Goal: Task Accomplishment & Management: Use online tool/utility

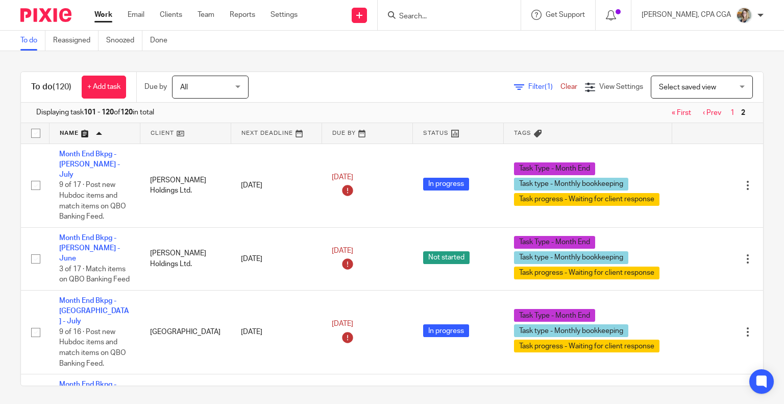
scroll to position [1213, 0]
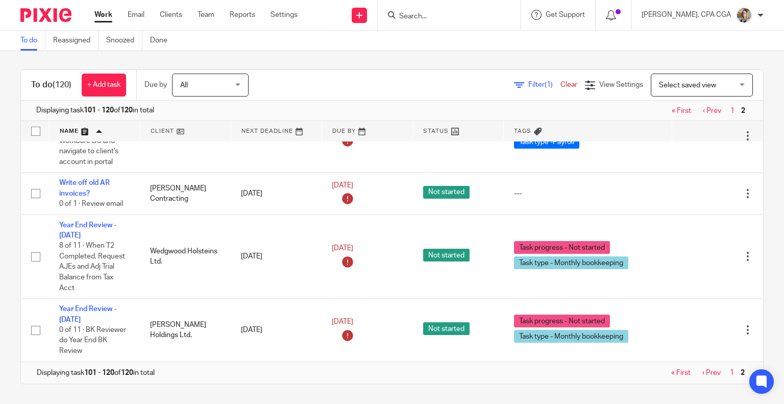
click at [431, 14] on input "Search" at bounding box center [444, 16] width 92 height 9
click at [439, 15] on input "Search" at bounding box center [444, 16] width 92 height 9
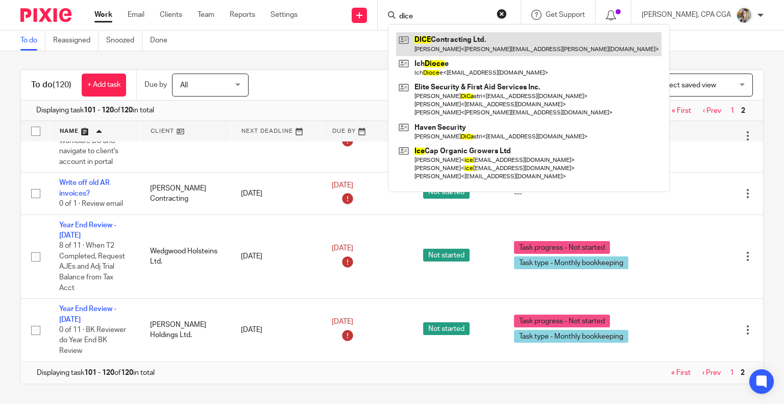
type input "dice"
click at [454, 40] on link at bounding box center [528, 43] width 265 height 23
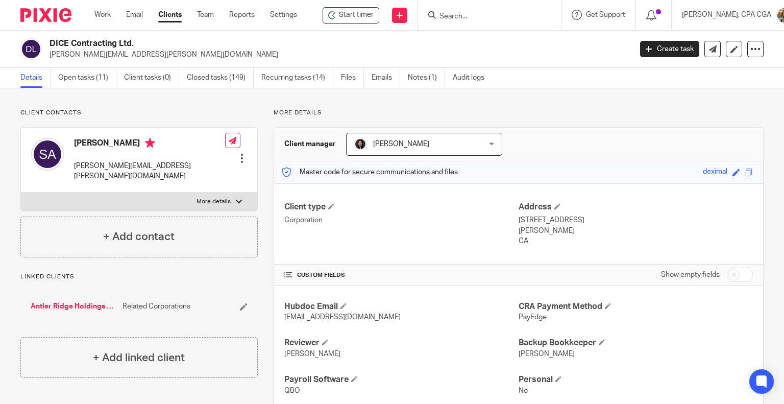
click at [353, 16] on span "Start timer" at bounding box center [356, 15] width 35 height 11
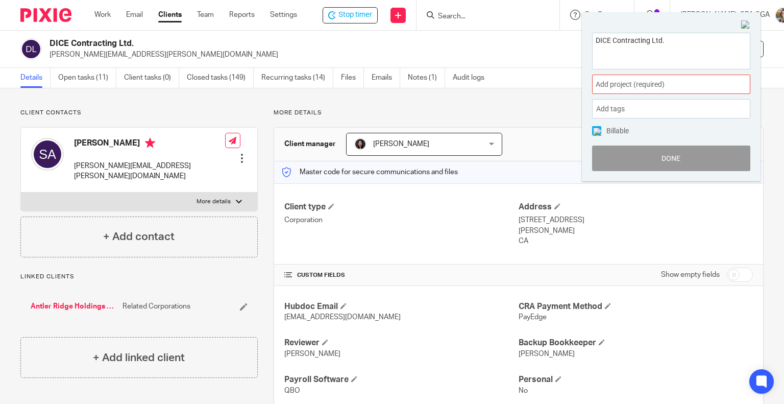
click at [632, 73] on div "DICE Contracting Ltd. Add project (required) : Add tags Admin Create new tag Cr…" at bounding box center [671, 101] width 179 height 159
click at [637, 87] on span "Add project (required) :" at bounding box center [660, 84] width 129 height 11
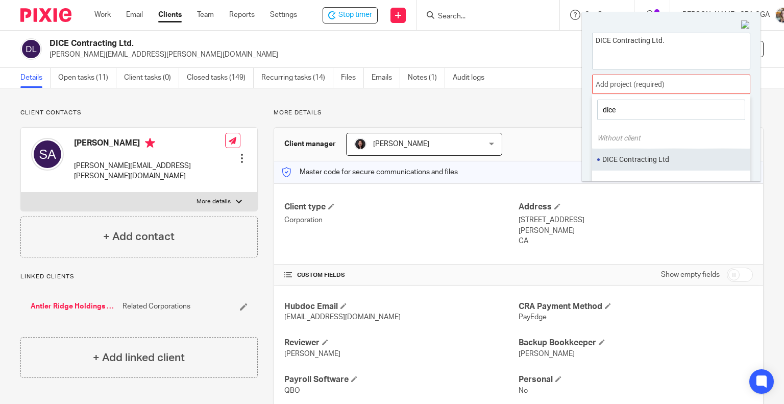
type input "dice"
click at [648, 159] on li "DICE Contracting Ltd" at bounding box center [668, 159] width 133 height 11
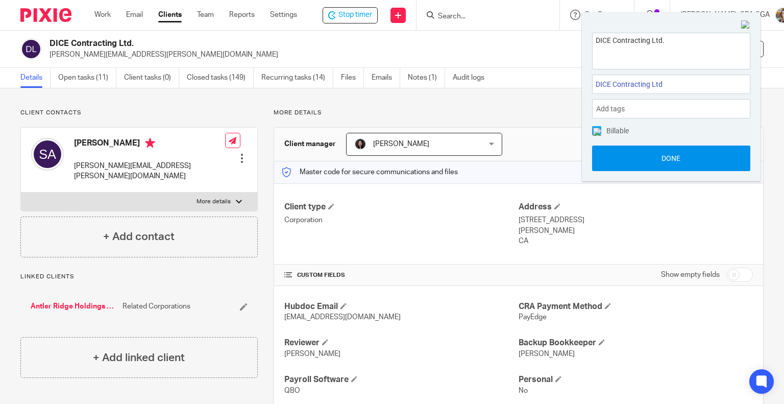
click at [678, 161] on button "Done" at bounding box center [671, 158] width 158 height 26
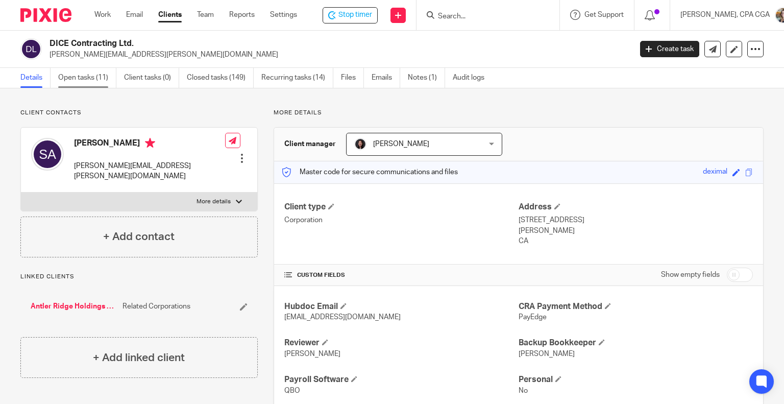
click at [85, 85] on link "Open tasks (11)" at bounding box center [87, 78] width 58 height 20
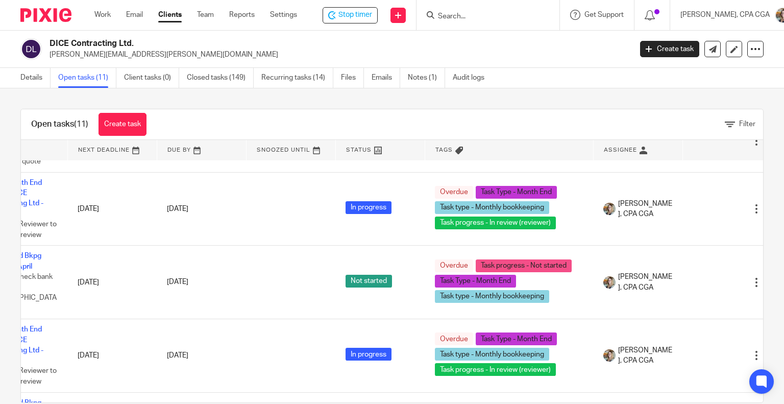
scroll to position [51, 45]
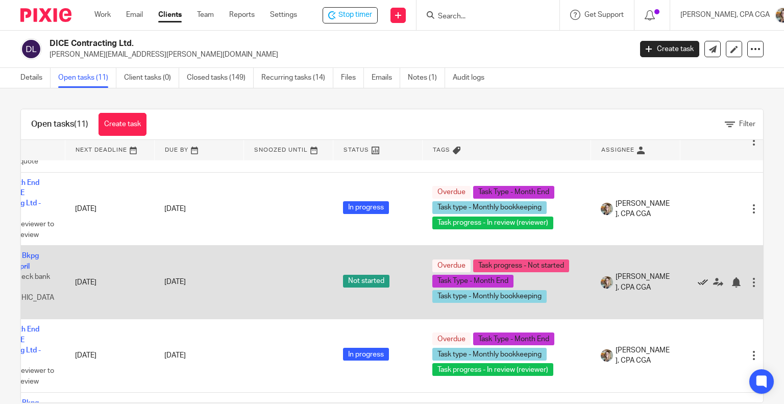
click at [703, 277] on icon at bounding box center [703, 282] width 10 height 10
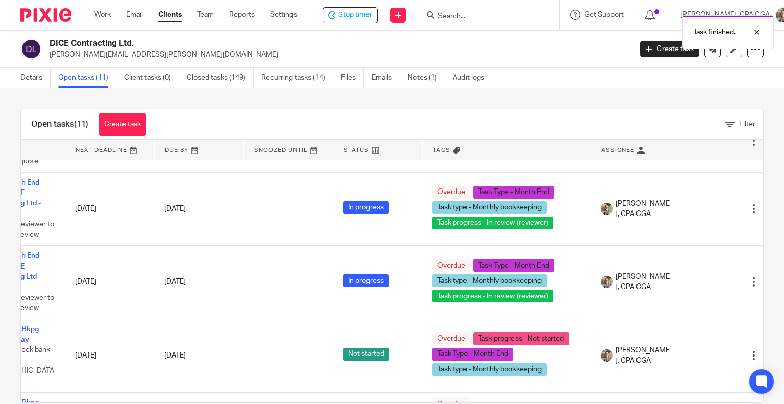
scroll to position [51, 0]
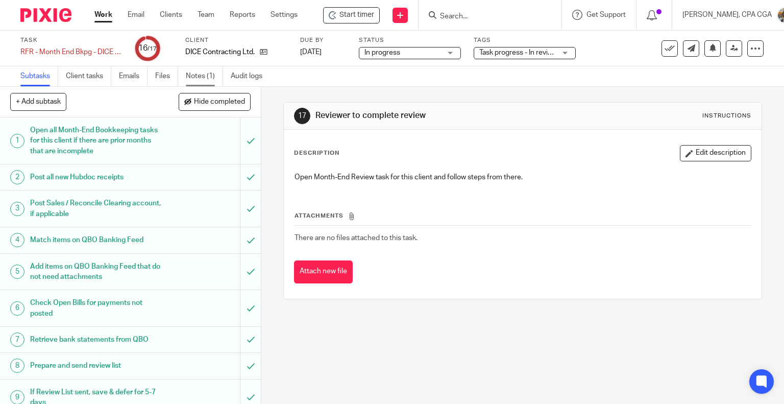
click at [196, 78] on link "Notes (1)" at bounding box center [204, 76] width 37 height 20
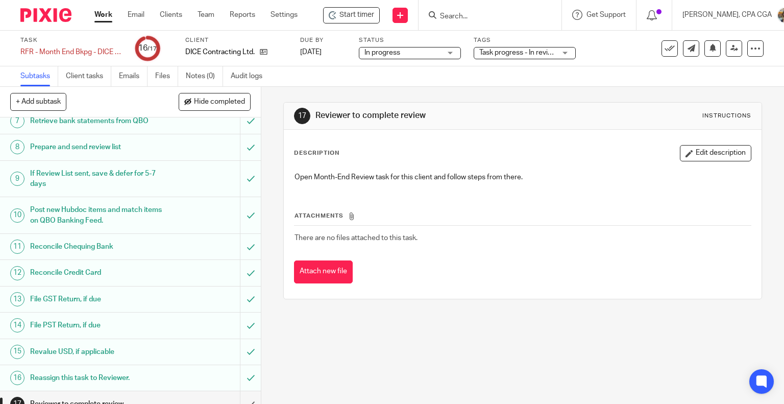
scroll to position [230, 0]
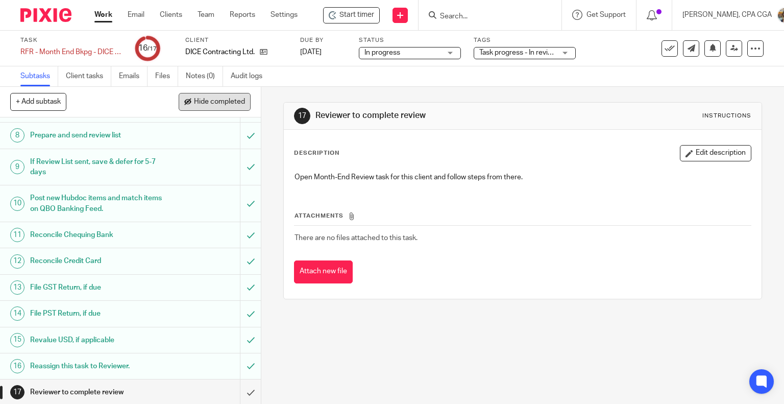
click at [208, 100] on span "Hide completed" at bounding box center [219, 102] width 51 height 8
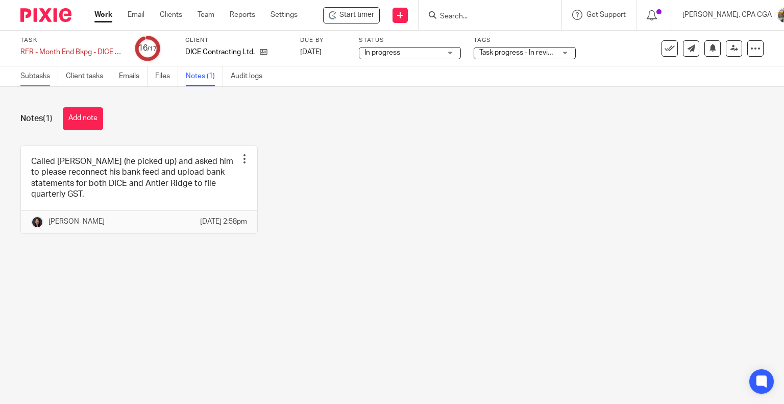
click at [29, 83] on link "Subtasks" at bounding box center [39, 76] width 38 height 20
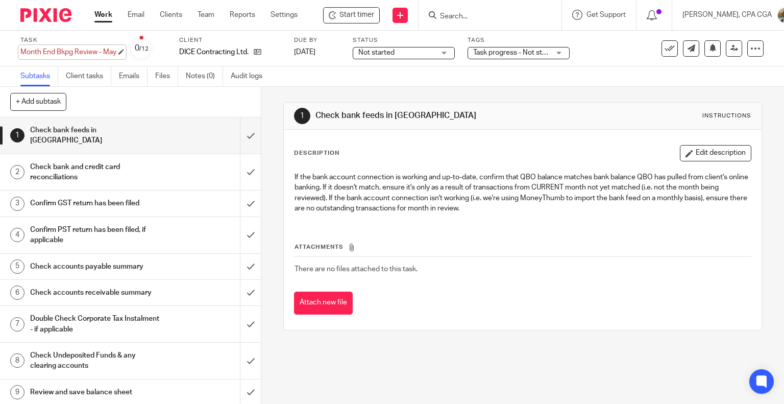
click at [81, 51] on div "Month End Bkpg Review - May Save Month End Bkpg Review - May" at bounding box center [68, 52] width 96 height 10
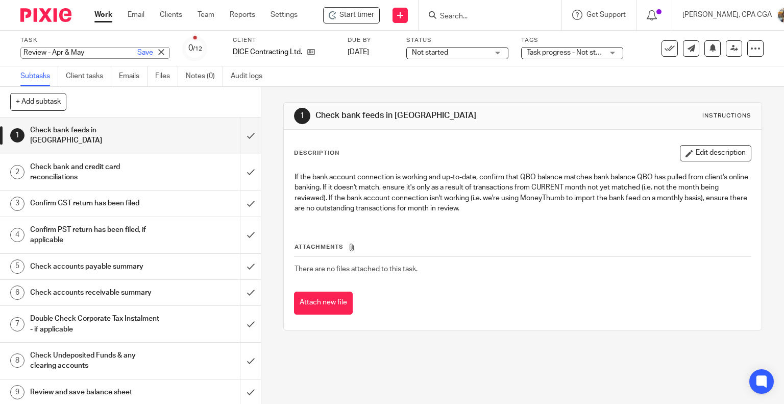
type input "Review - Apr & May"
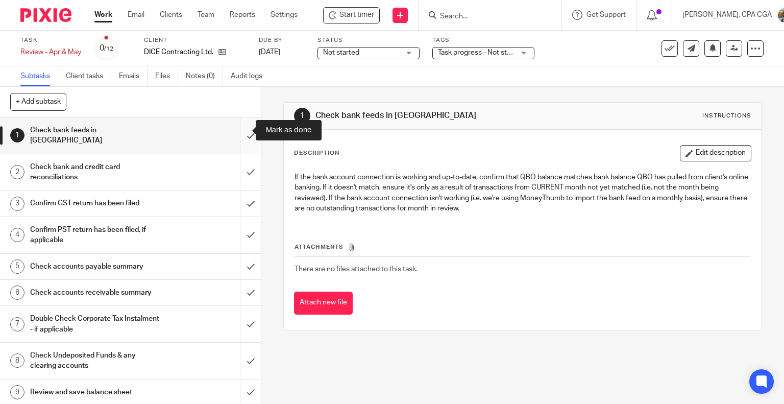
click at [239, 130] on input "submit" at bounding box center [130, 135] width 261 height 36
